Goal: Obtain resource: Obtain resource

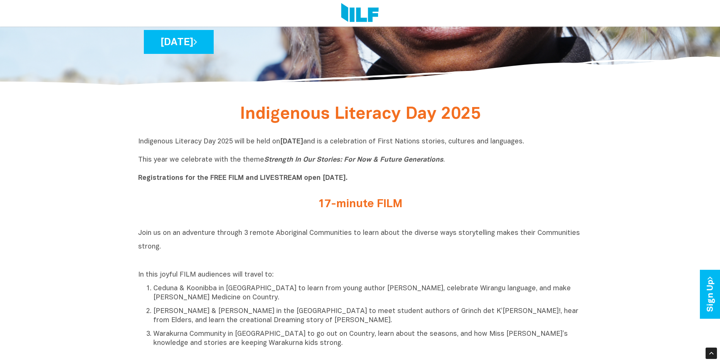
scroll to position [266, 0]
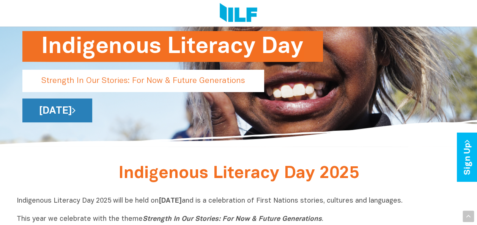
scroll to position [76, 0]
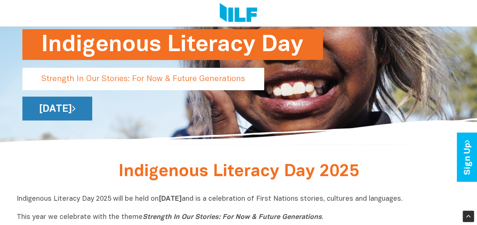
click at [92, 107] on link "[DATE]" at bounding box center [57, 109] width 70 height 24
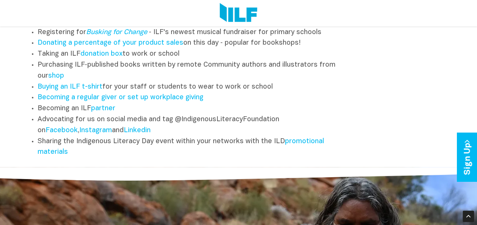
scroll to position [1025, 0]
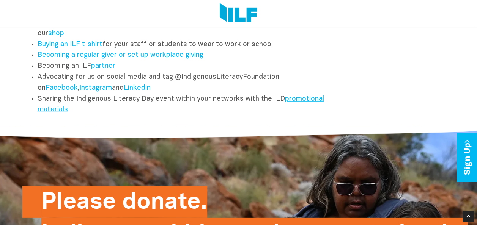
click at [290, 109] on link "promotional materials" at bounding box center [181, 104] width 287 height 17
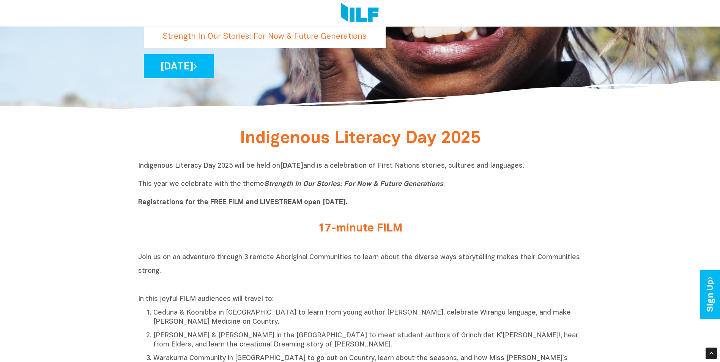
scroll to position [190, 0]
